Goal: Task Accomplishment & Management: Use online tool/utility

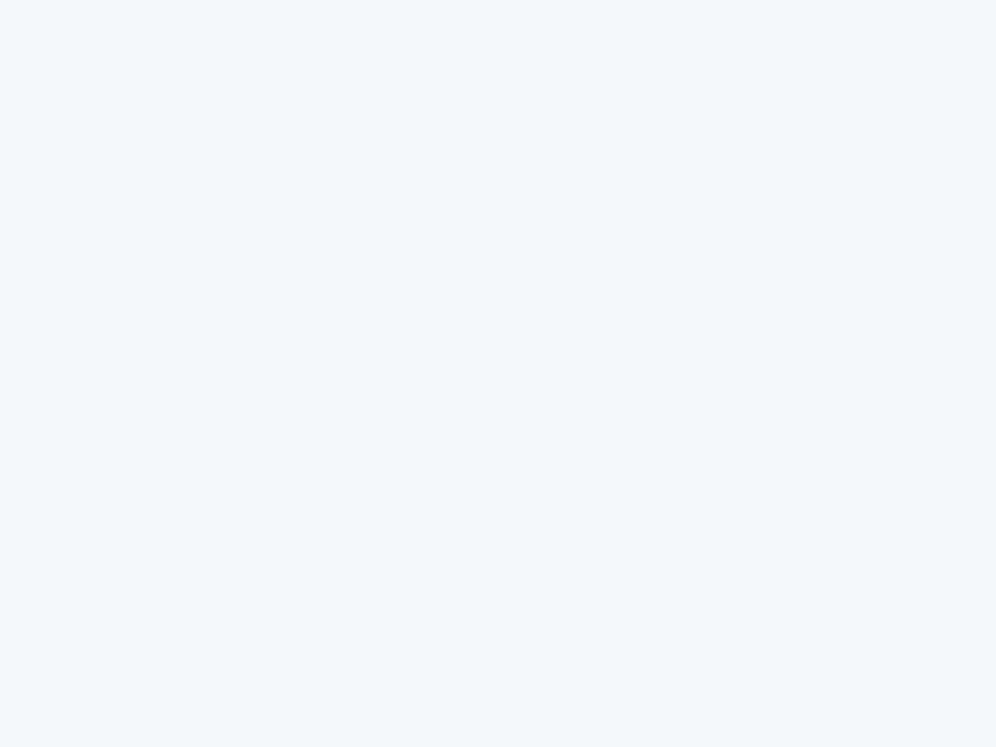
click at [498, 373] on div at bounding box center [498, 373] width 996 height 747
